Goal: Navigation & Orientation: Find specific page/section

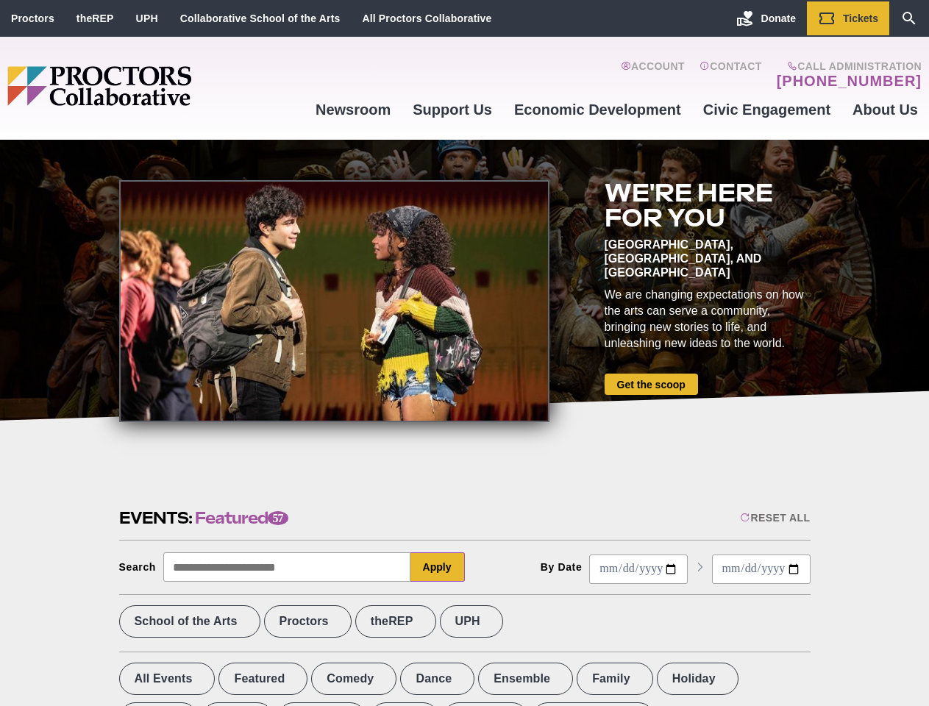
click at [464, 353] on div at bounding box center [334, 301] width 430 height 242
click at [774, 518] on div "Reset All" at bounding box center [775, 518] width 70 height 12
click at [438, 567] on button "Apply" at bounding box center [438, 567] width 54 height 29
